Goal: Task Accomplishment & Management: Manage account settings

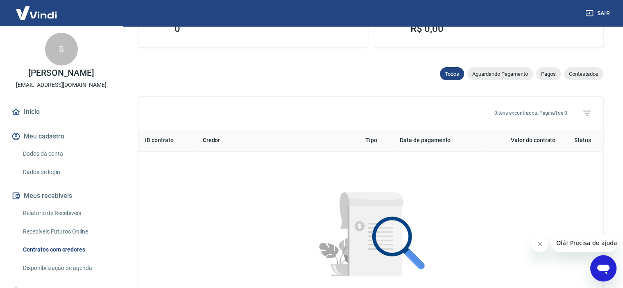
click at [41, 15] on img at bounding box center [36, 12] width 53 height 25
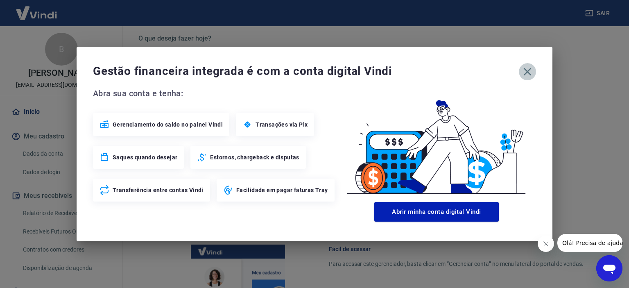
click at [531, 69] on icon "button" at bounding box center [527, 71] width 13 height 13
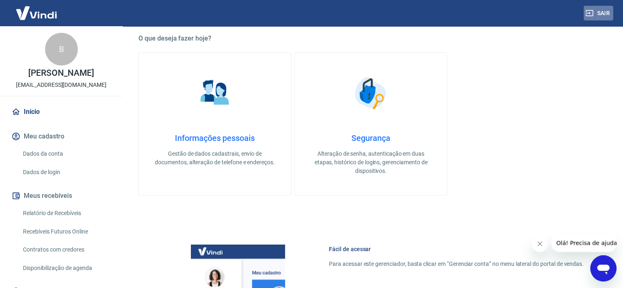
click at [606, 6] on button "Sair" at bounding box center [598, 13] width 29 height 15
